Goal: Navigation & Orientation: Find specific page/section

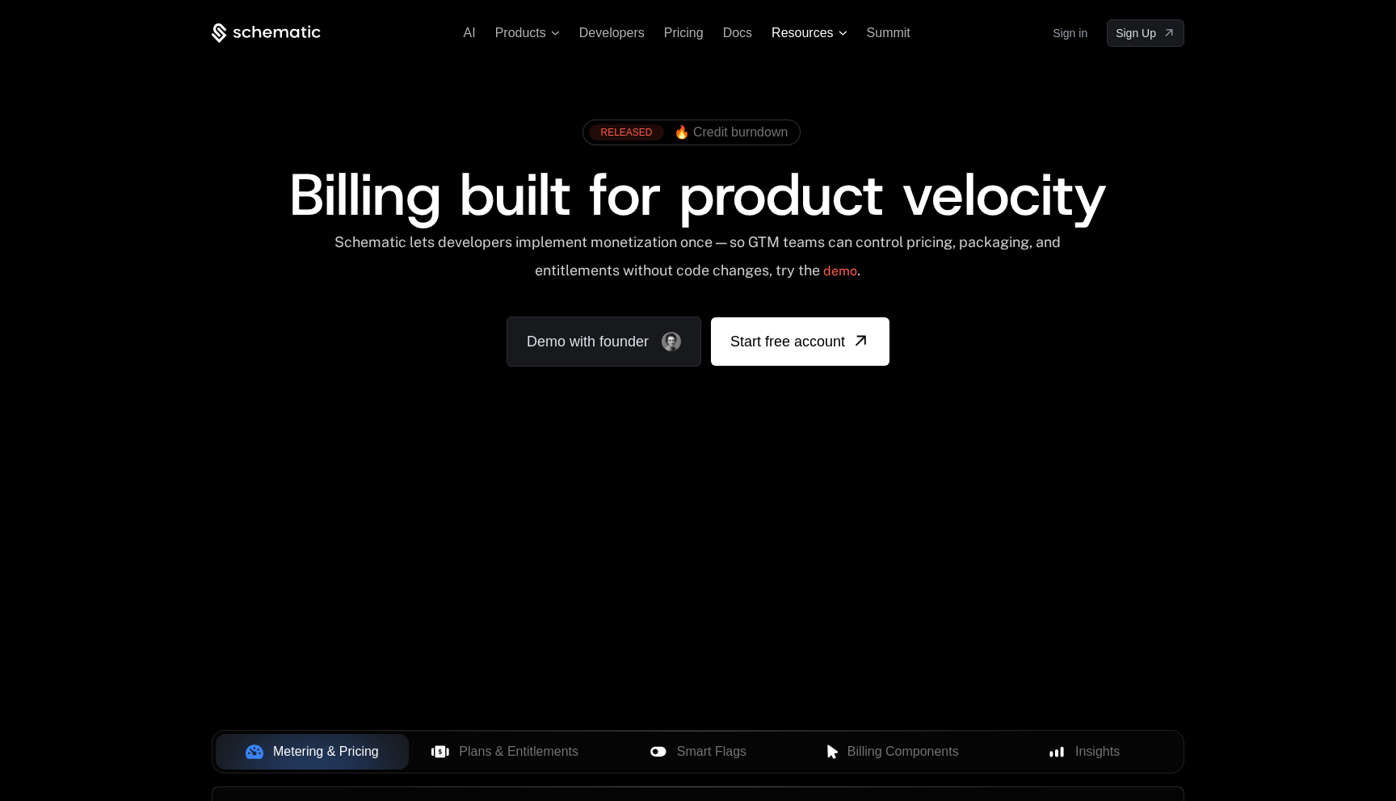
click at [834, 34] on span "Resources" at bounding box center [809, 33] width 75 height 15
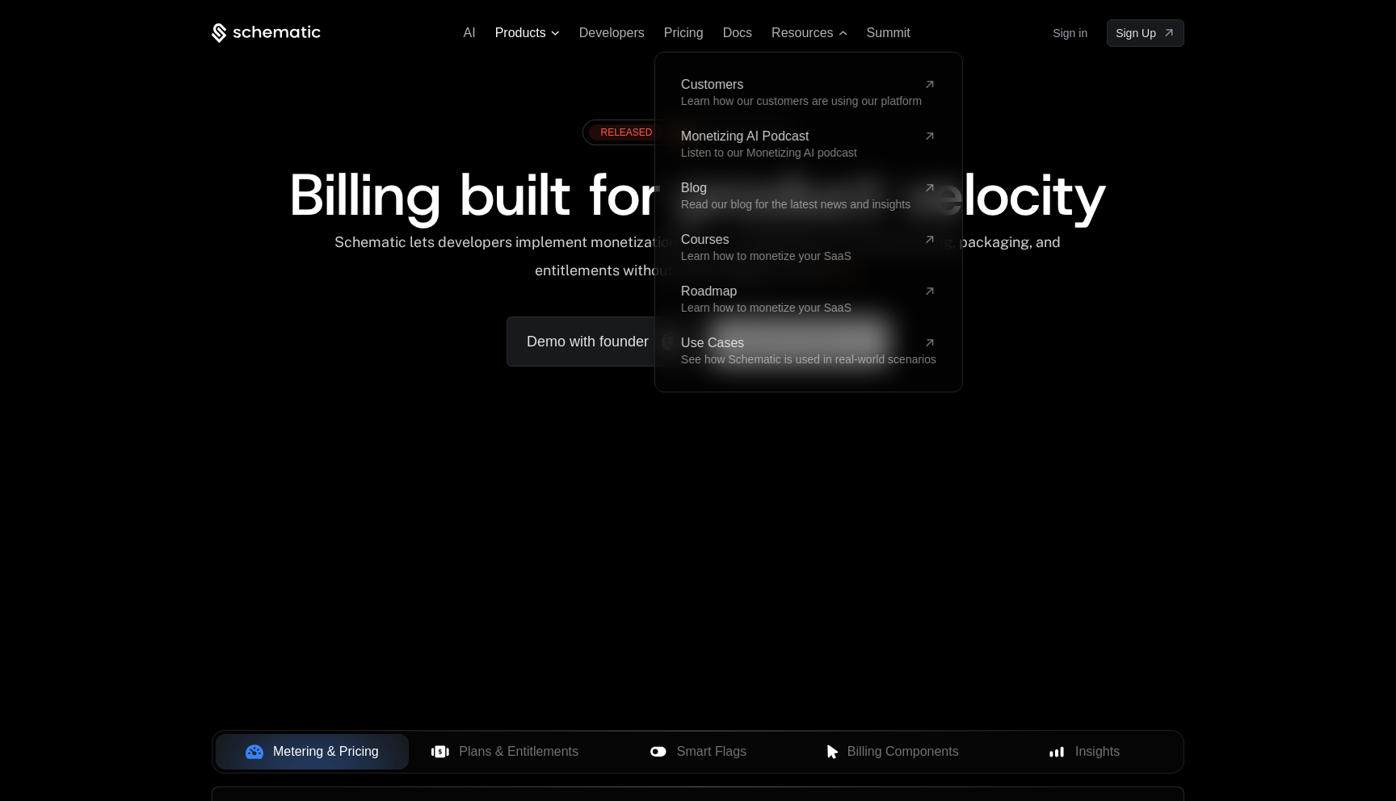
click at [548, 32] on span "Products" at bounding box center [527, 33] width 65 height 15
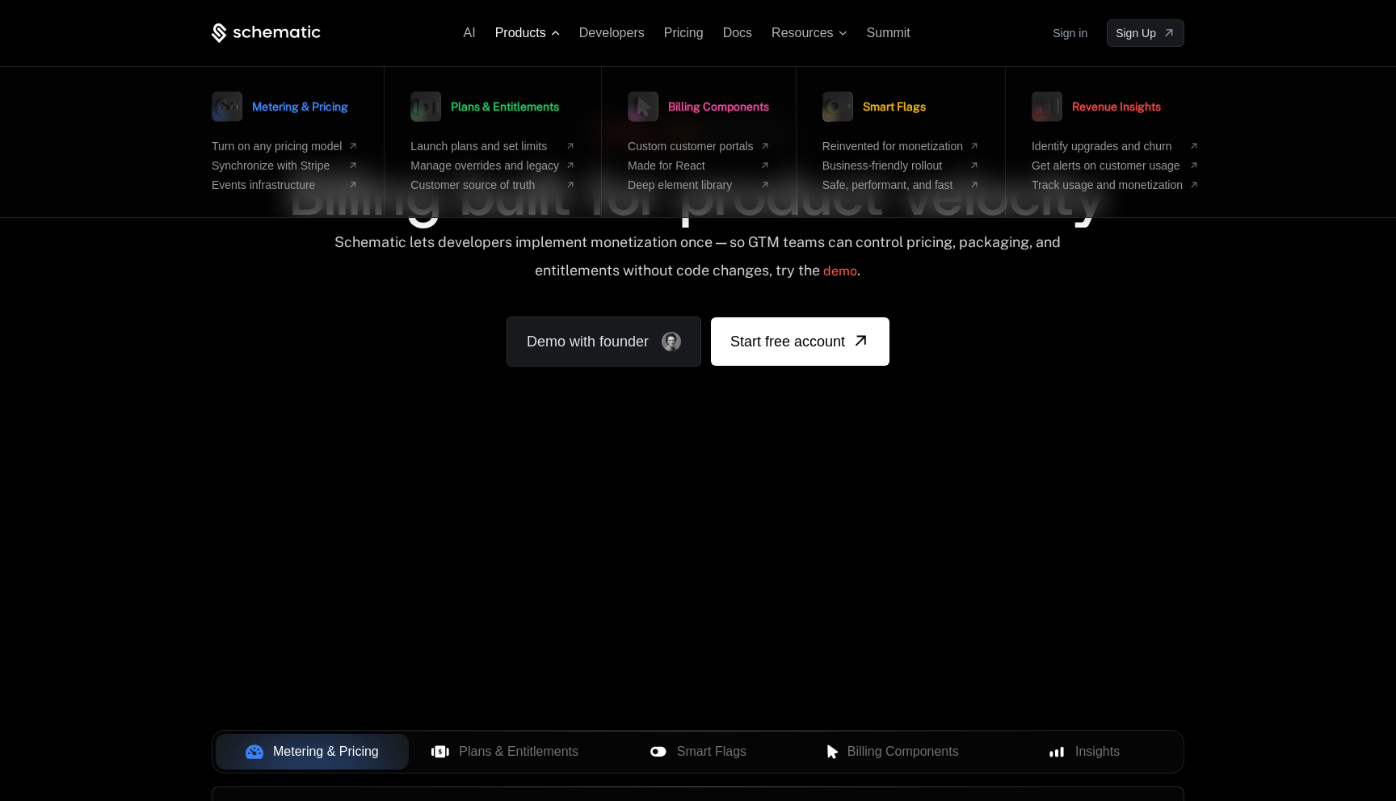
click at [549, 32] on span "Products" at bounding box center [527, 33] width 65 height 15
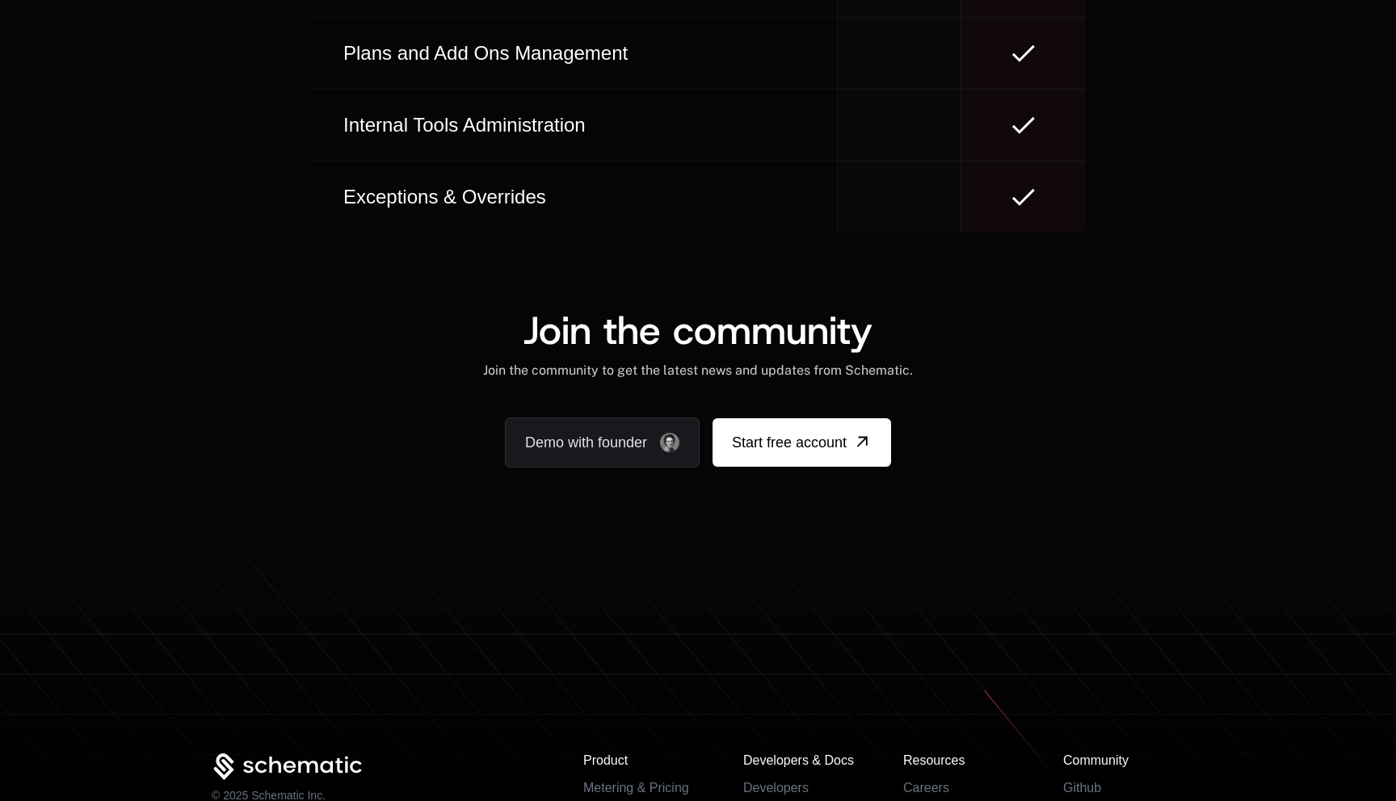
scroll to position [9866, 0]
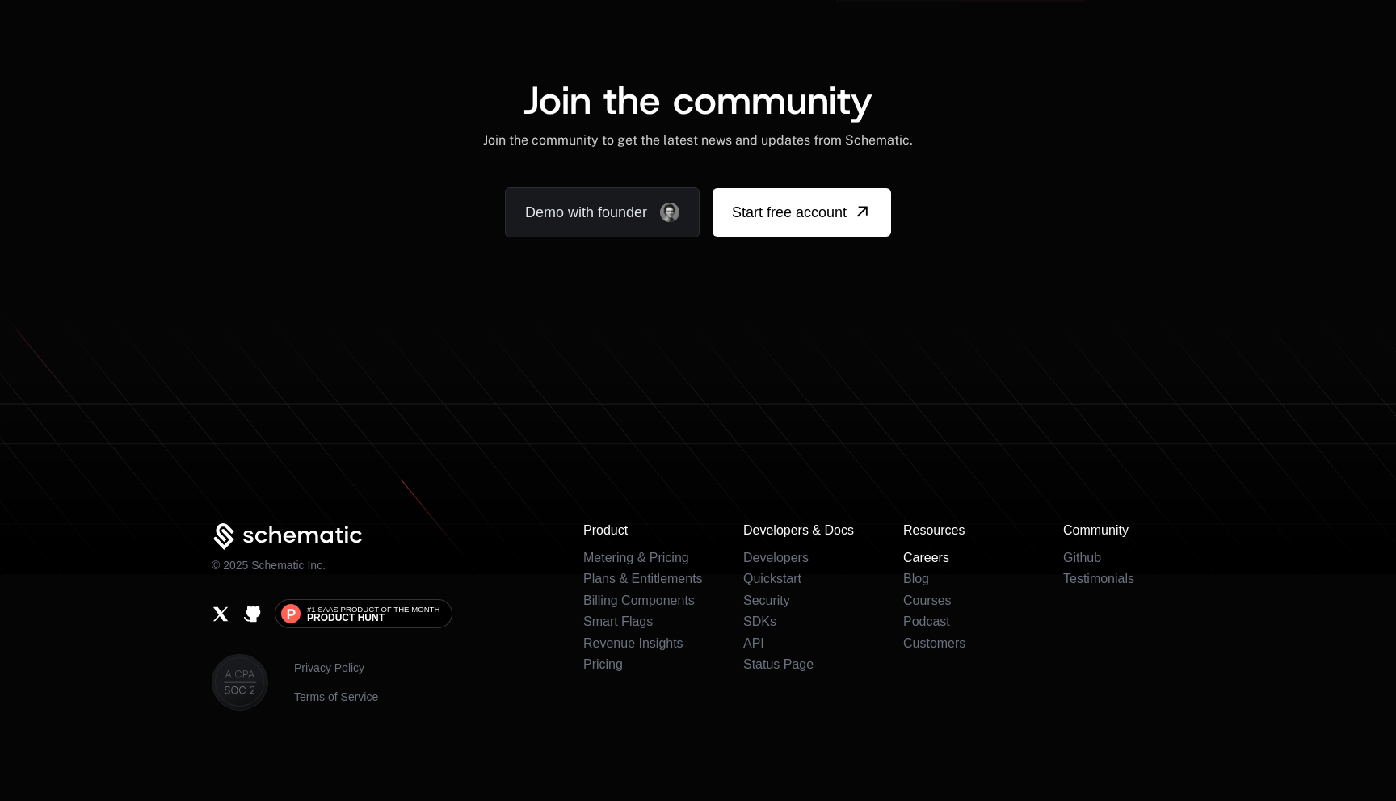
click at [933, 557] on link "Careers" at bounding box center [926, 558] width 46 height 14
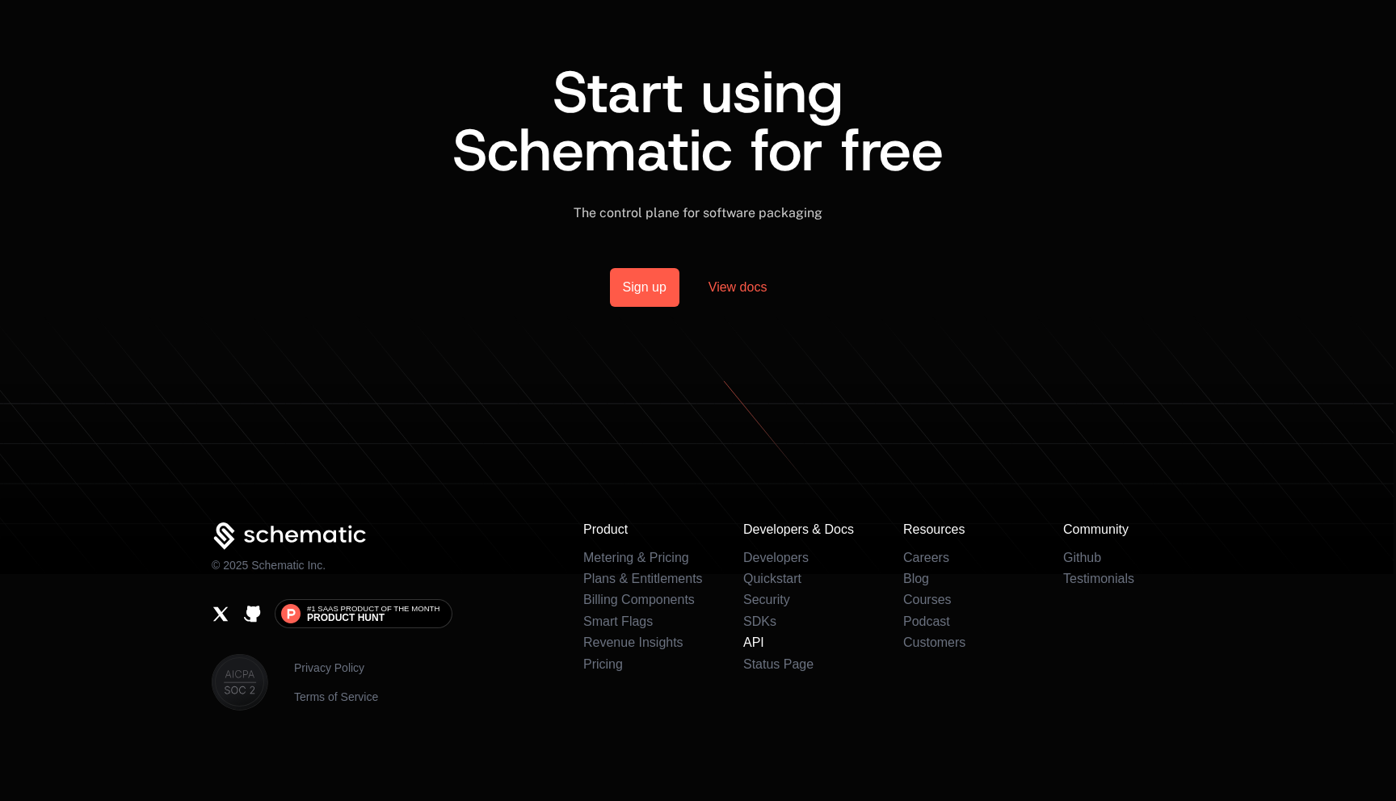
click at [753, 639] on link "API" at bounding box center [753, 643] width 21 height 14
